Goal: Find specific page/section: Find specific page/section

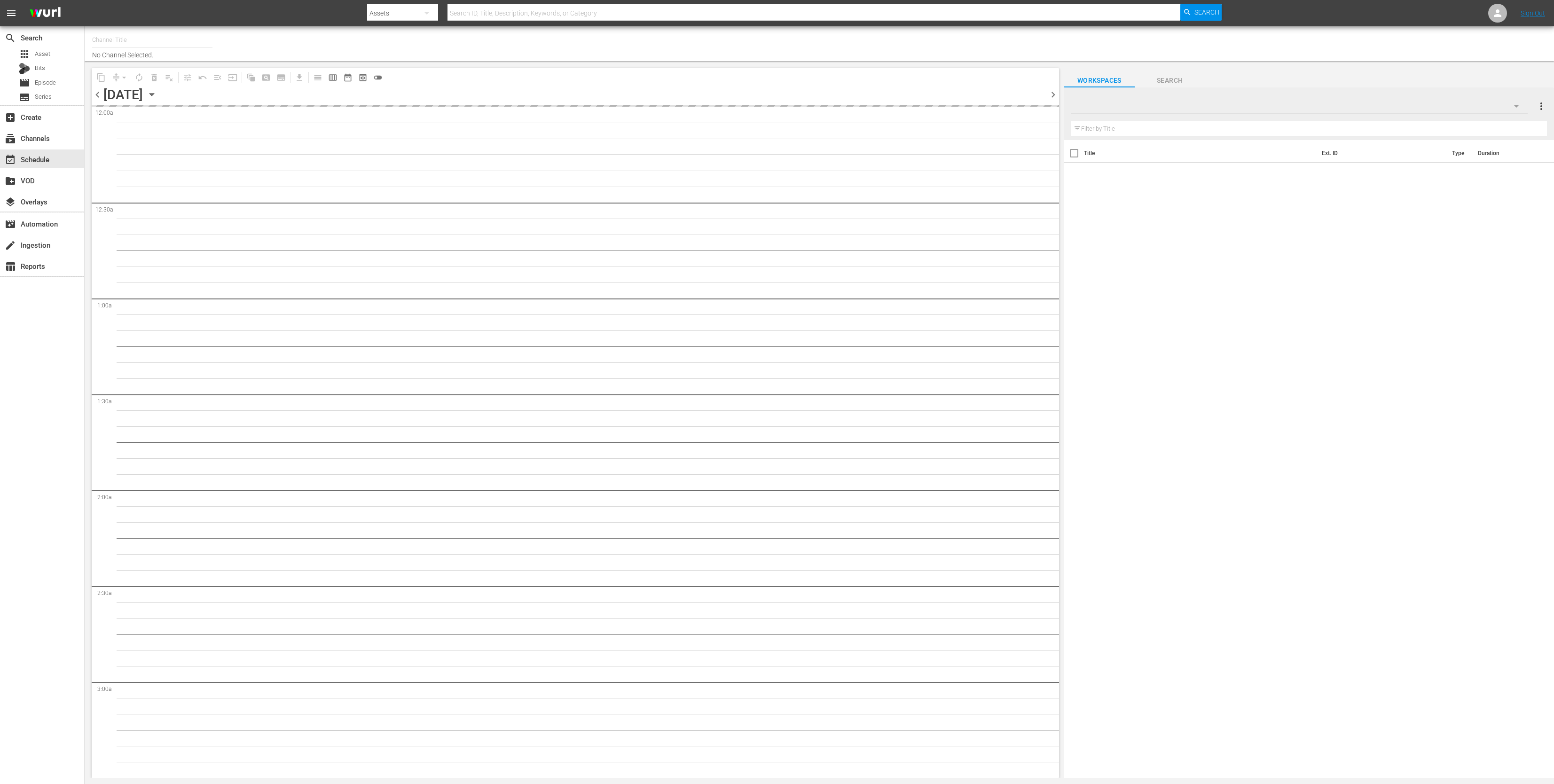
type input "DangerTV (161)"
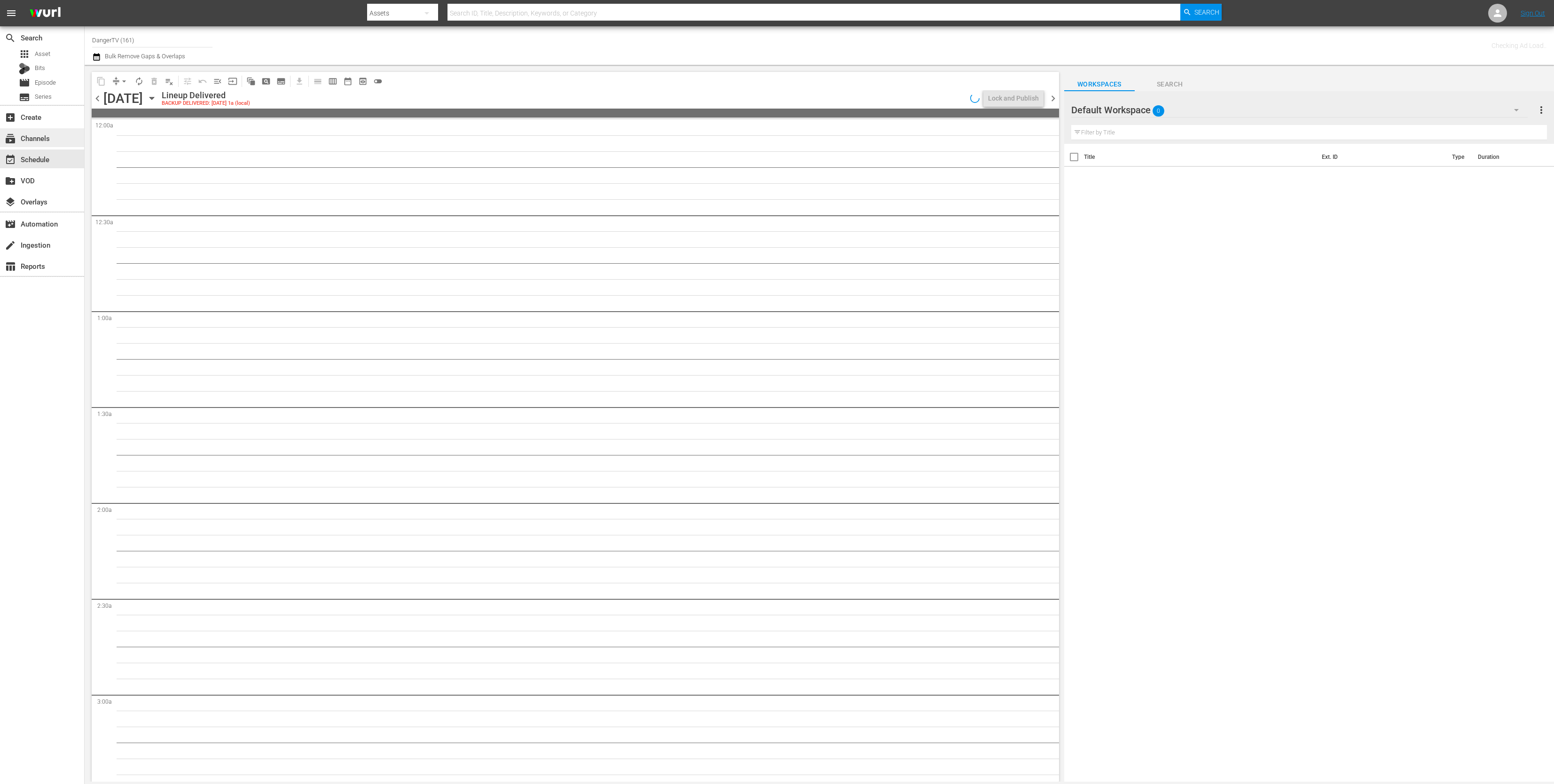
click at [46, 135] on div "subscriptions Channels" at bounding box center [26, 137] width 52 height 8
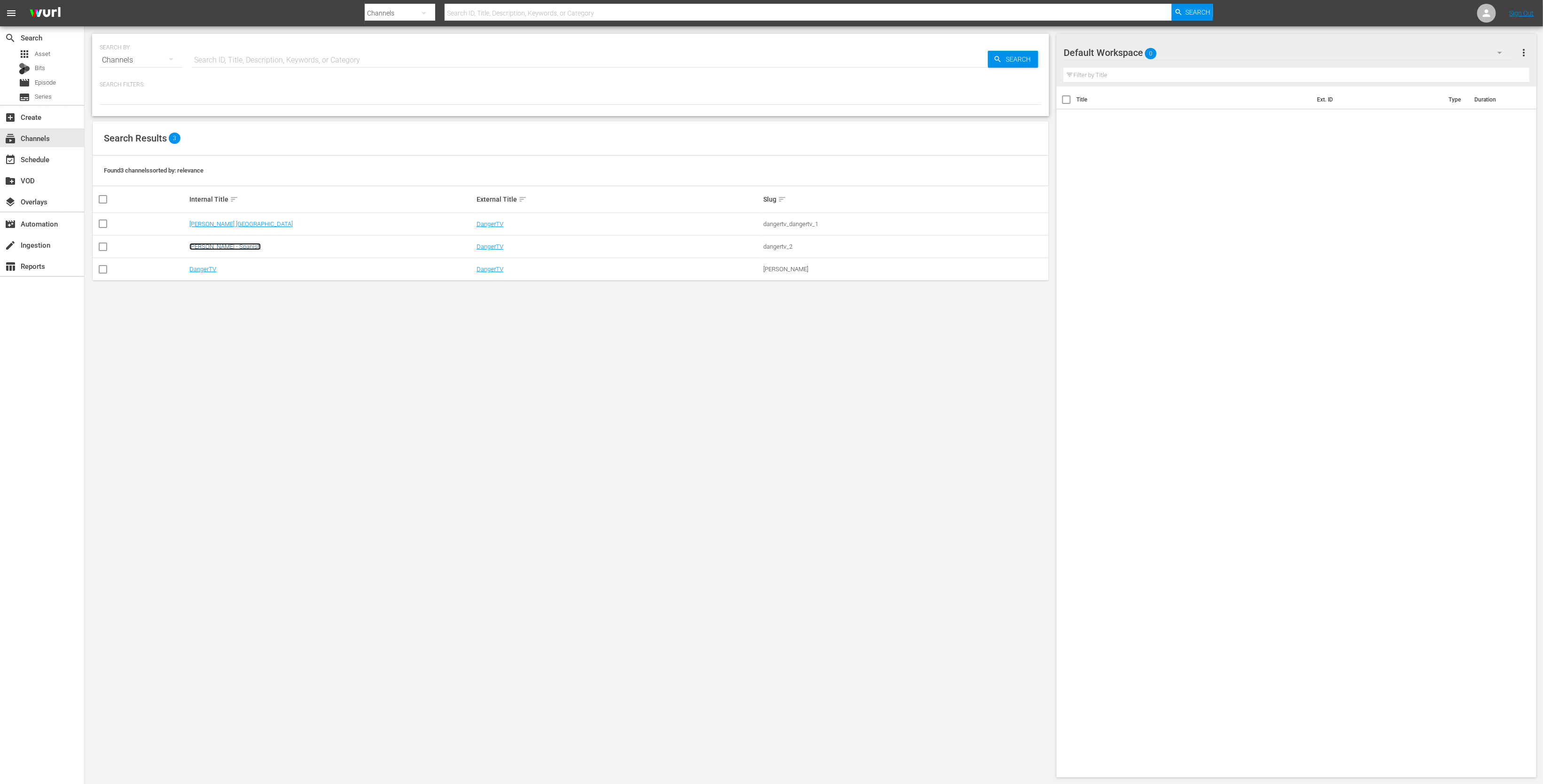
click at [227, 244] on link "[PERSON_NAME] - Spanish" at bounding box center [225, 247] width 71 height 7
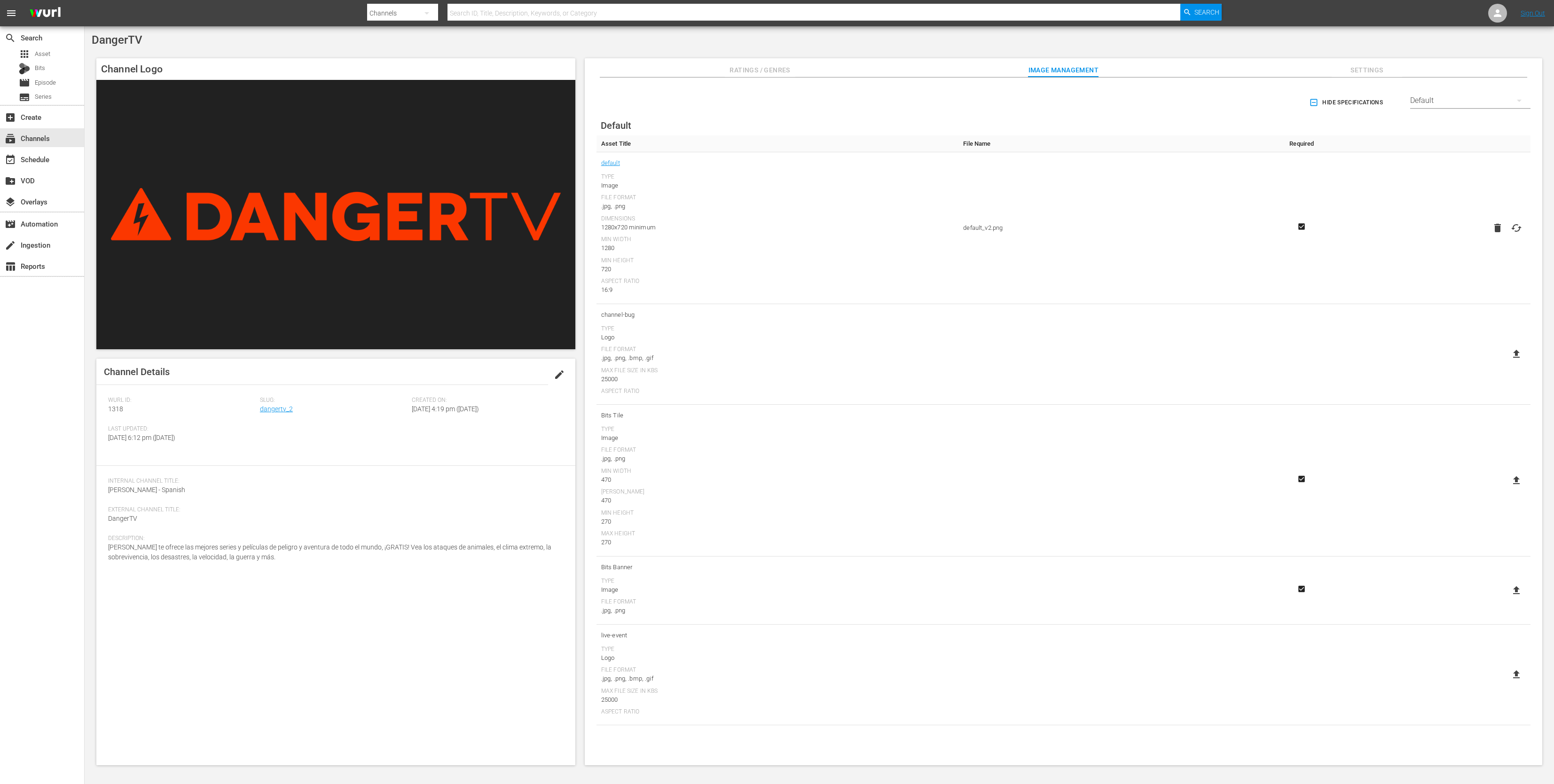
drag, startPoint x: 291, startPoint y: 563, endPoint x: 284, endPoint y: 558, distance: 8.6
click at [290, 562] on div "Description: [PERSON_NAME] te ofrece las mejores series y películas de peligro …" at bounding box center [335, 554] width 455 height 39
drag, startPoint x: 276, startPoint y: 555, endPoint x: 97, endPoint y: 547, distance: 179.2
click at [97, 547] on div "Channel Details edit Wurl ID: 1318 Slug: dangertv_2 Created On: [DATE] 4:19 pm …" at bounding box center [336, 562] width 479 height 406
copy span "[PERSON_NAME] te ofrece las mejores series y películas de peligro y aventura de…"
